Goal: Check status: Check status

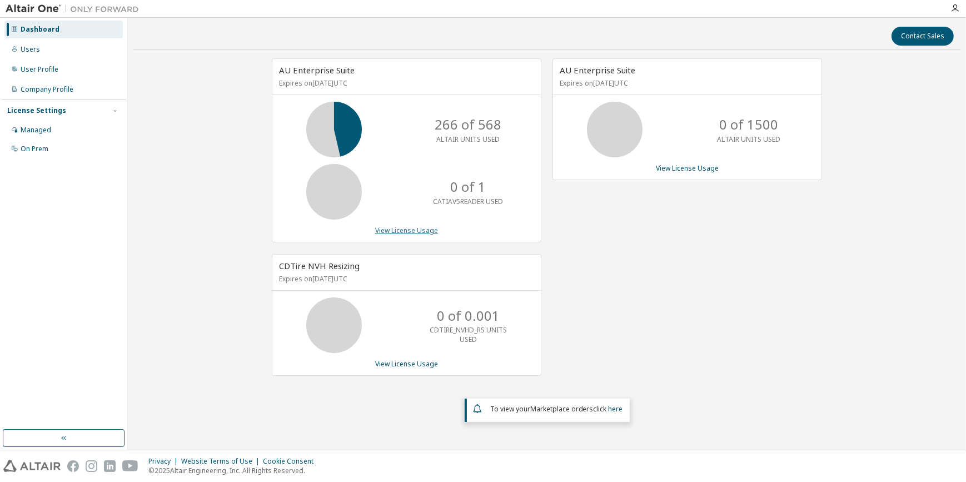
click at [404, 229] on link "View License Usage" at bounding box center [406, 230] width 63 height 9
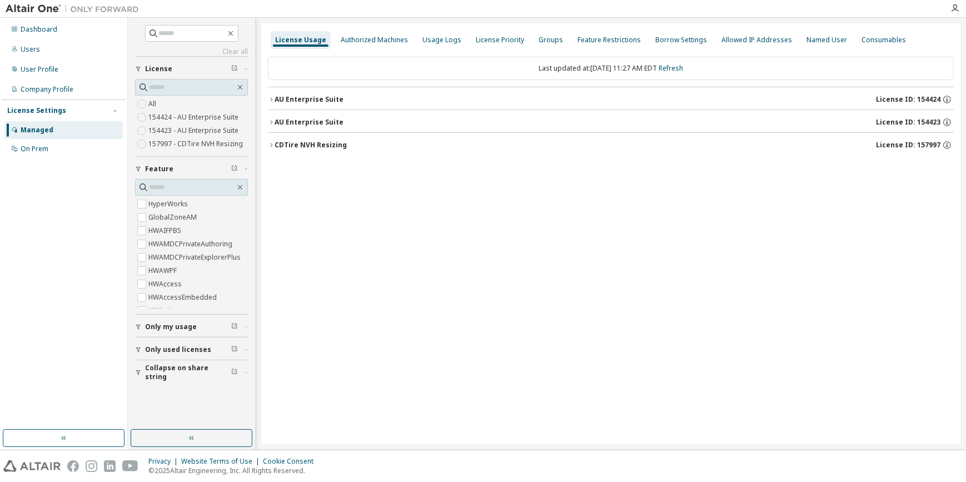
click at [275, 119] on div "AU Enterprise Suite" at bounding box center [309, 122] width 69 height 9
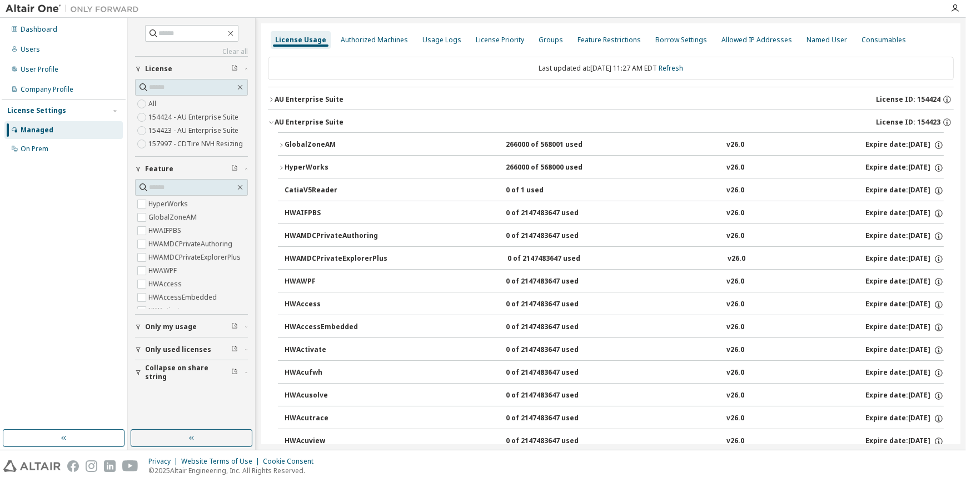
click at [280, 142] on icon "button" at bounding box center [281, 145] width 7 height 7
